Goal: Information Seeking & Learning: Learn about a topic

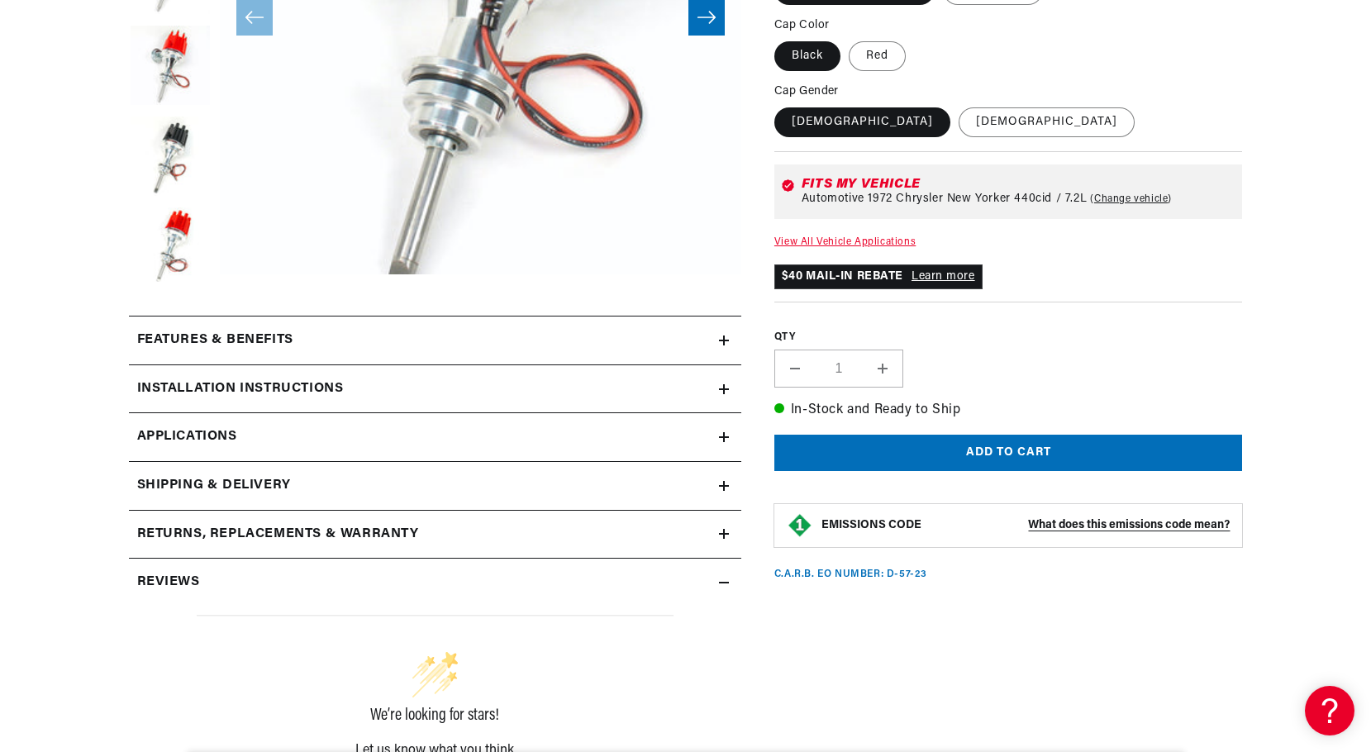
click at [945, 273] on link "Learn more" at bounding box center [943, 276] width 64 height 12
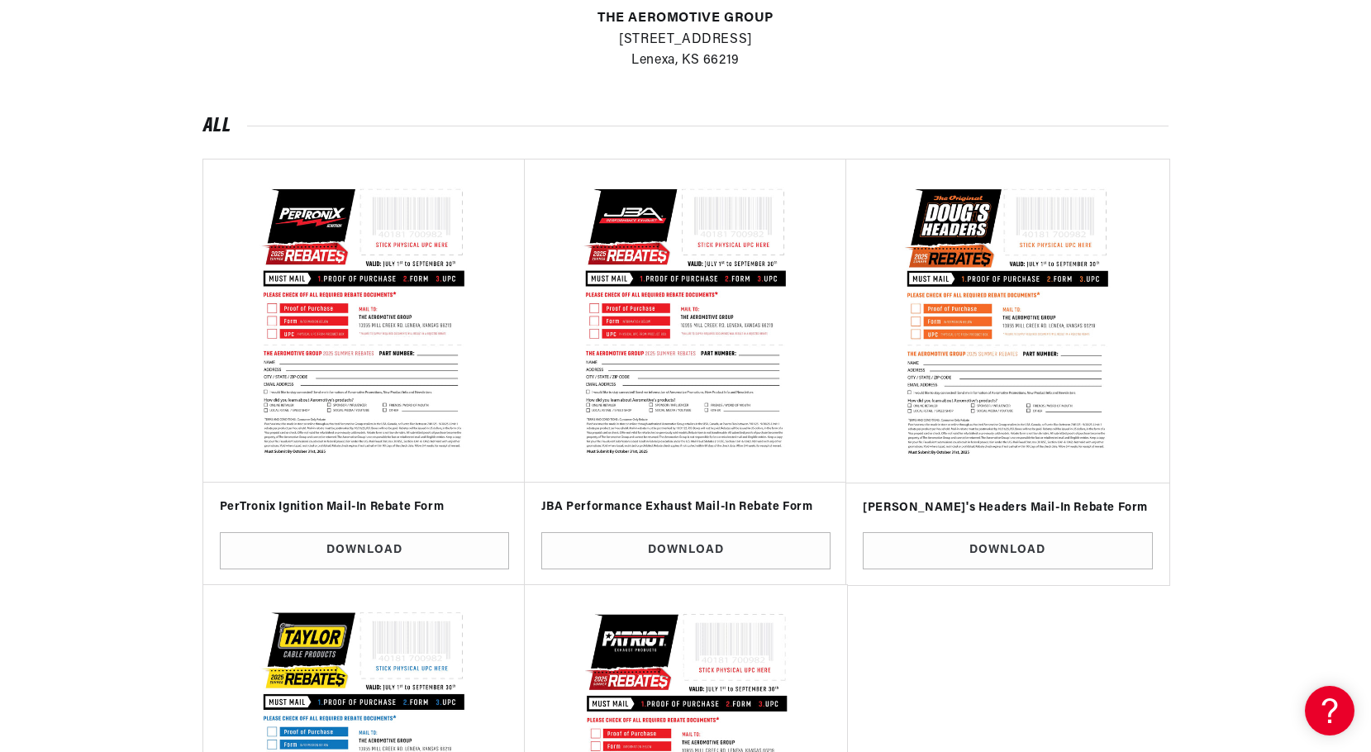
scroll to position [0, 883]
